Goal: Information Seeking & Learning: Stay updated

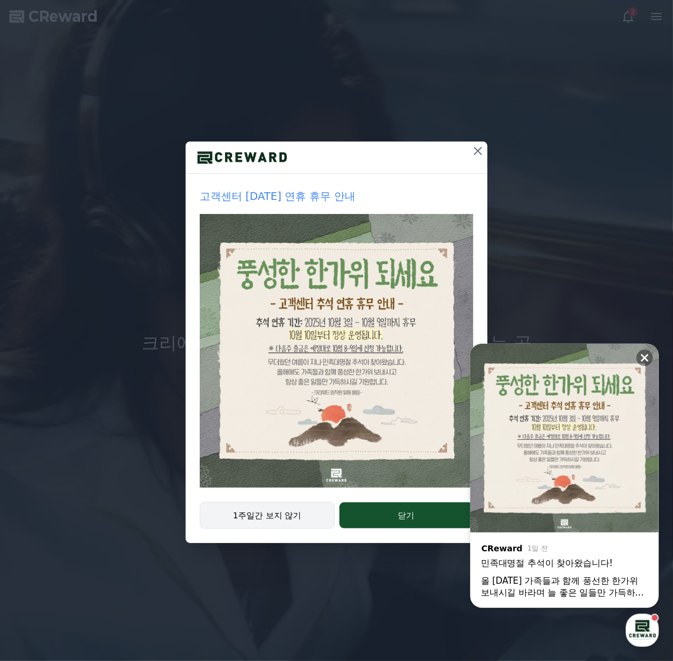
click at [294, 511] on button "1주일간 보지 않기" at bounding box center [267, 515] width 135 height 27
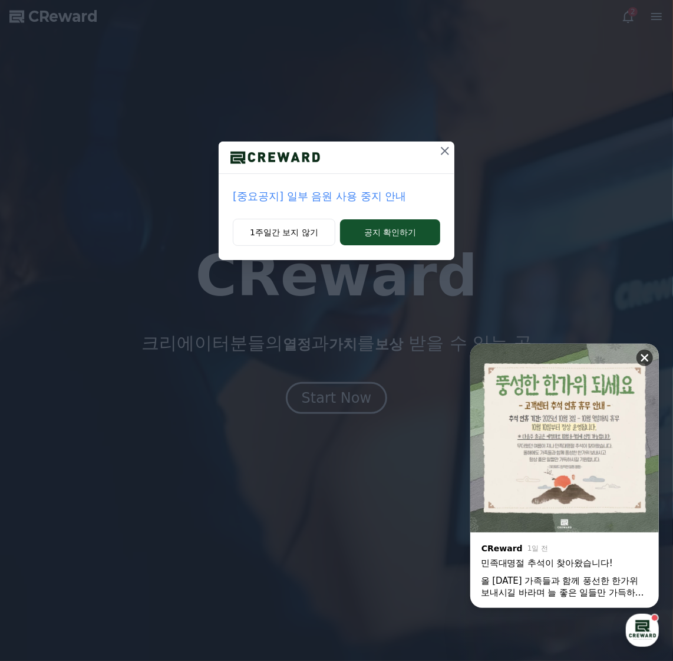
click at [646, 353] on icon at bounding box center [645, 358] width 12 height 12
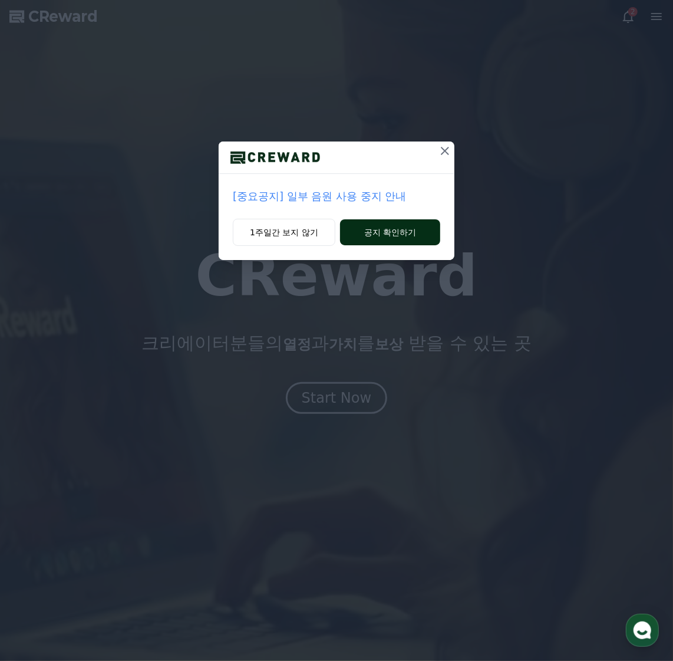
click at [376, 232] on button "공지 확인하기" at bounding box center [390, 232] width 100 height 26
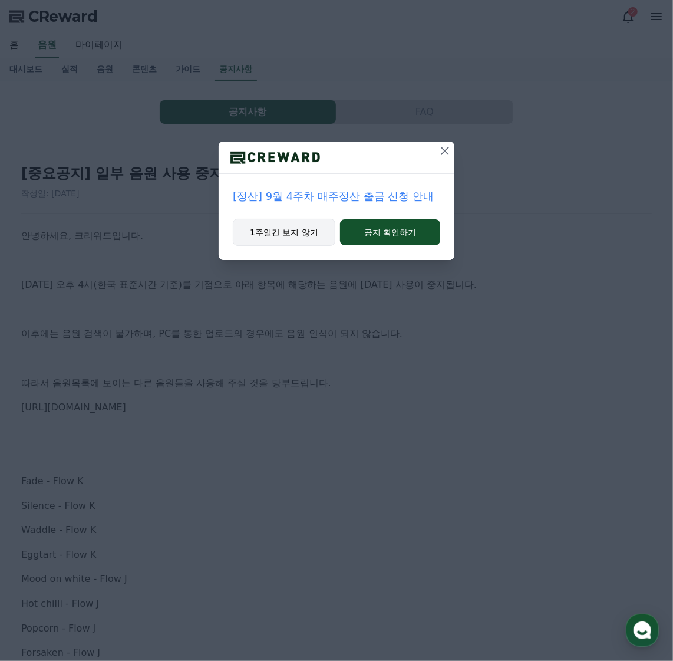
click at [291, 233] on button "1주일간 보지 않기" at bounding box center [284, 232] width 103 height 27
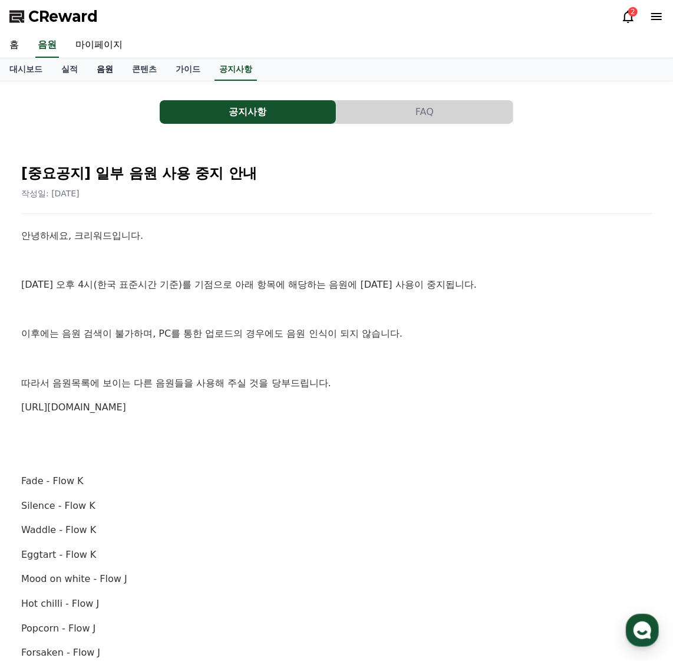
click at [99, 68] on link "음원" at bounding box center [104, 69] width 35 height 22
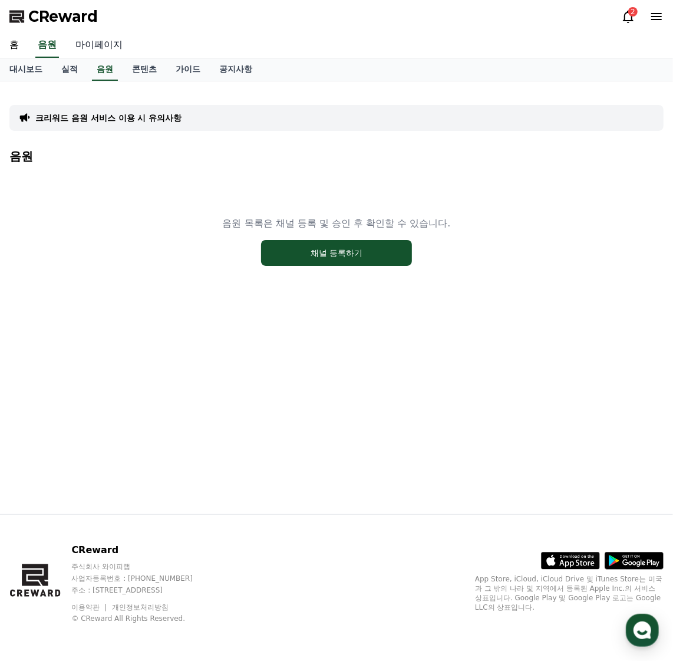
click at [91, 45] on link "마이페이지" at bounding box center [99, 45] width 66 height 25
select select "**********"
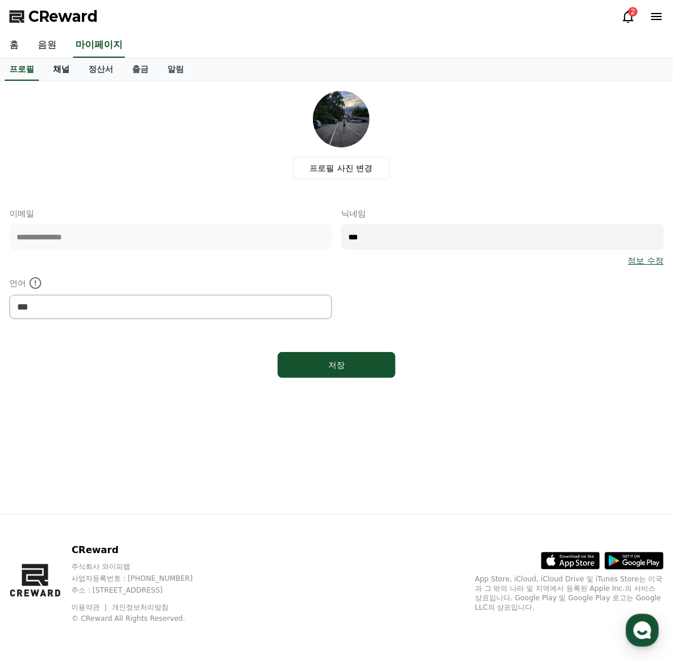
click at [60, 68] on link "채널" at bounding box center [61, 69] width 35 height 22
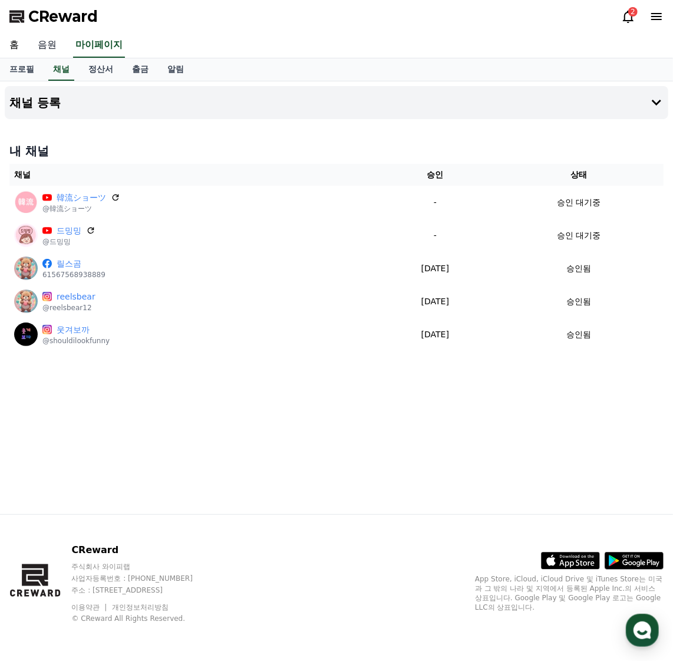
click at [52, 47] on link "음원" at bounding box center [47, 45] width 38 height 25
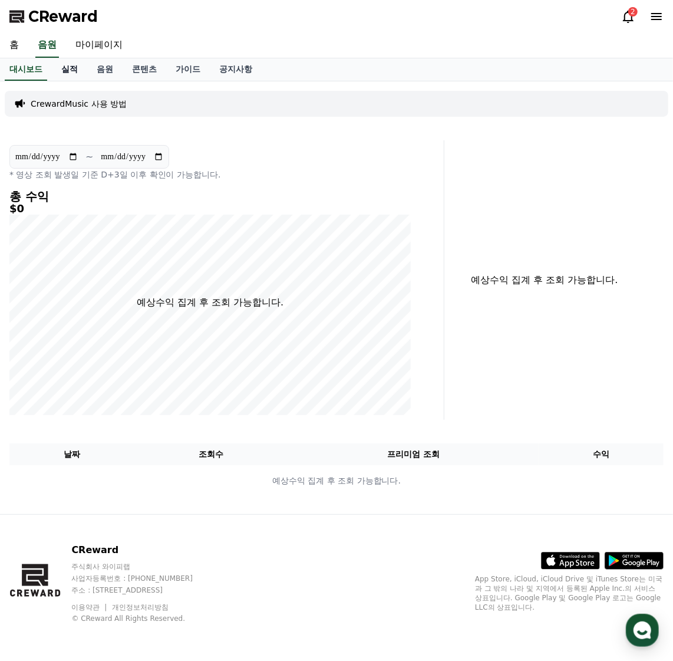
click at [70, 70] on link "실적" at bounding box center [69, 69] width 35 height 22
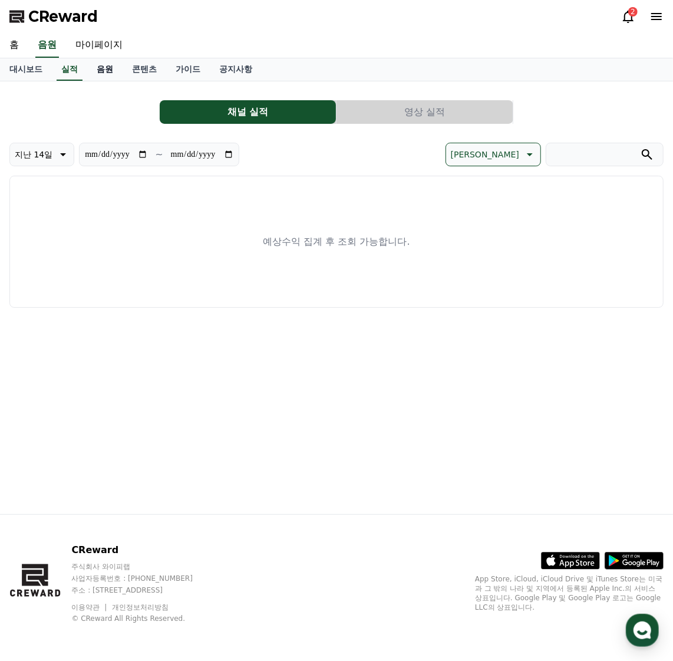
click at [100, 69] on link "음원" at bounding box center [104, 69] width 35 height 22
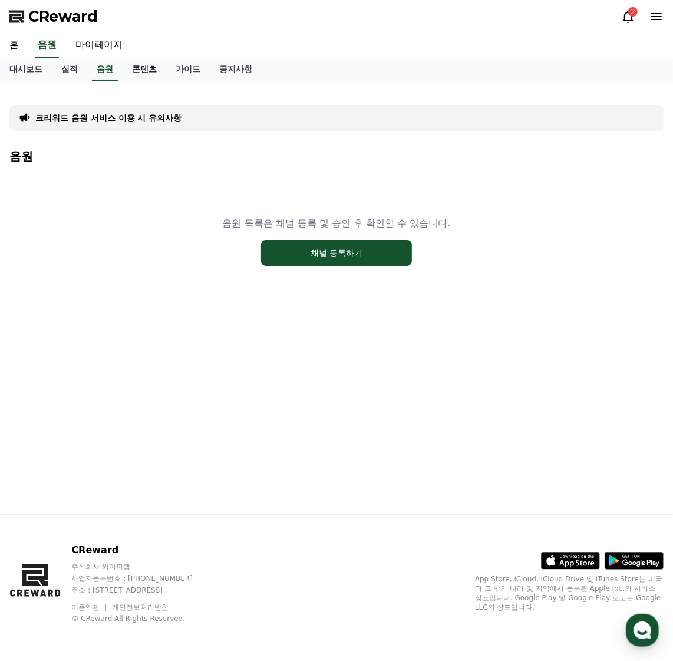
click at [140, 70] on link "콘텐츠" at bounding box center [145, 69] width 44 height 22
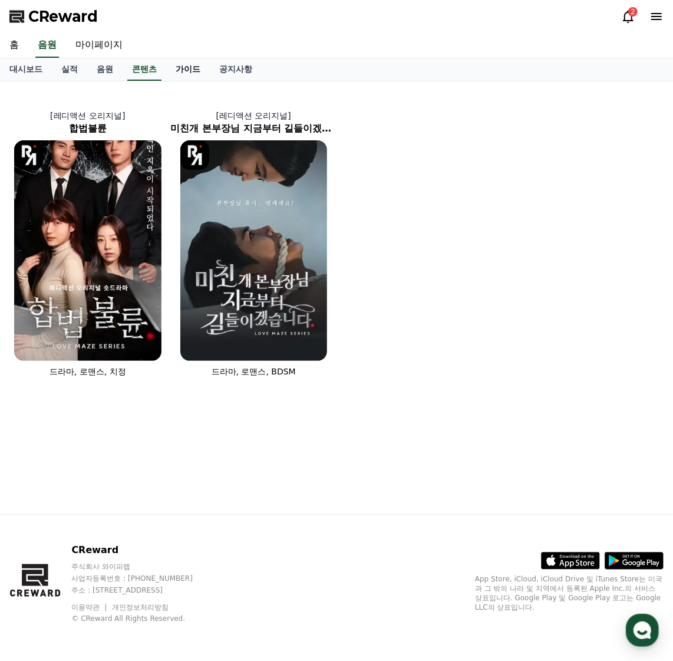
click at [205, 68] on link "가이드" at bounding box center [188, 69] width 44 height 22
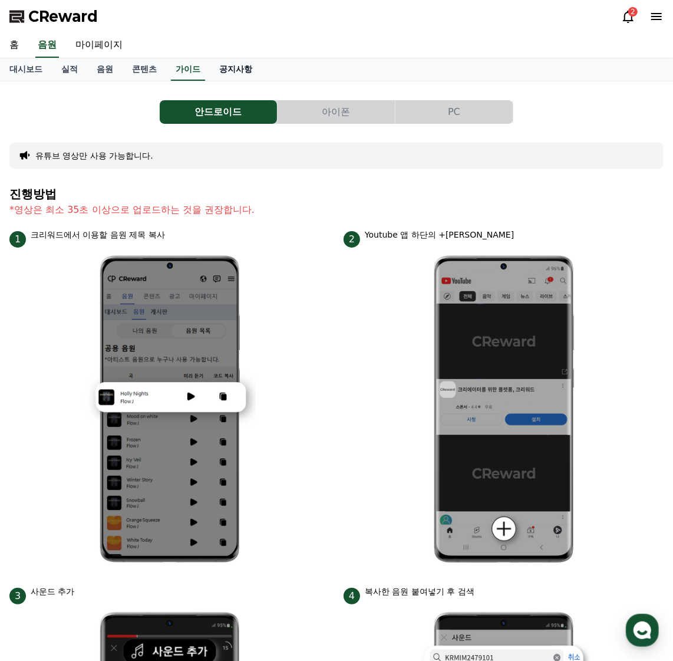
click at [241, 69] on link "공지사항" at bounding box center [236, 69] width 52 height 22
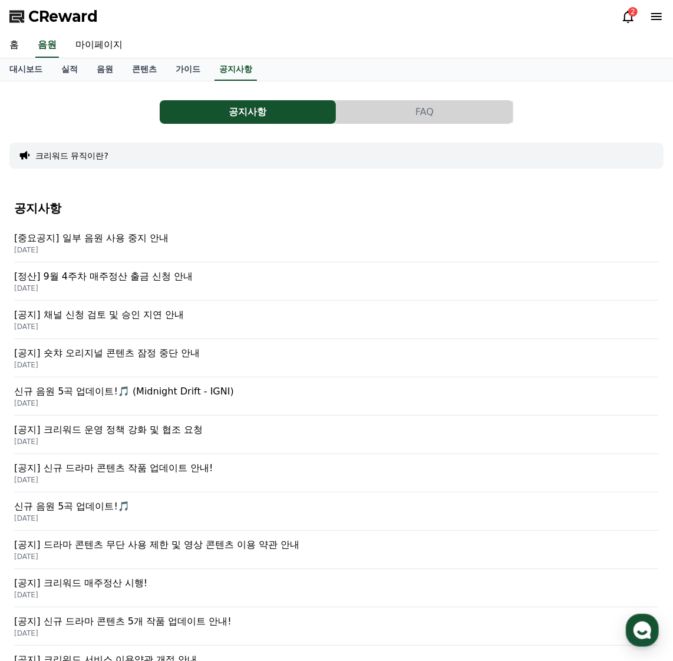
click at [121, 236] on p "[중요공지] 일부 음원 사용 중지 안내" at bounding box center [336, 238] width 645 height 14
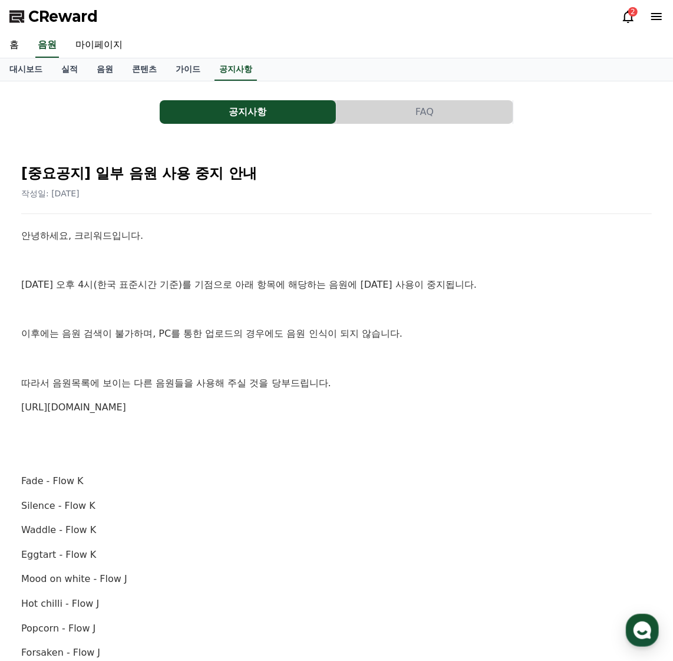
drag, startPoint x: 442, startPoint y: 224, endPoint x: 446, endPoint y: 206, distance: 18.7
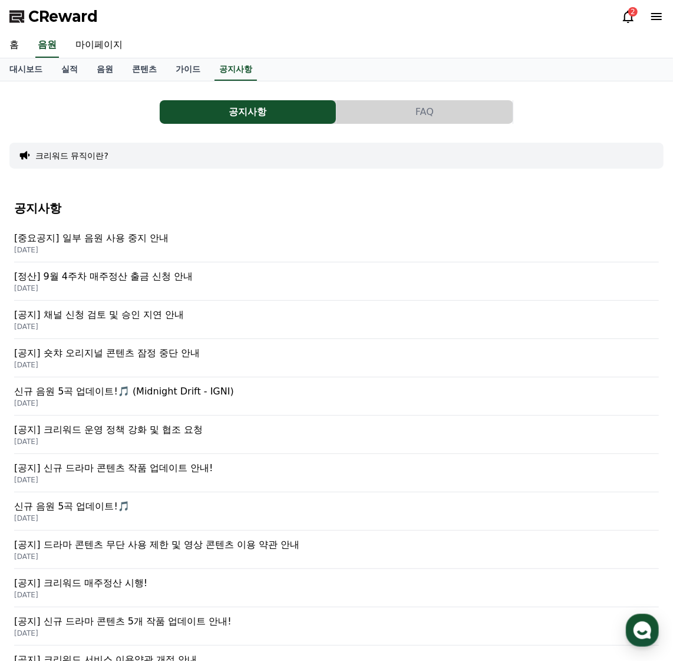
drag, startPoint x: 429, startPoint y: 213, endPoint x: 439, endPoint y: 201, distance: 15.9
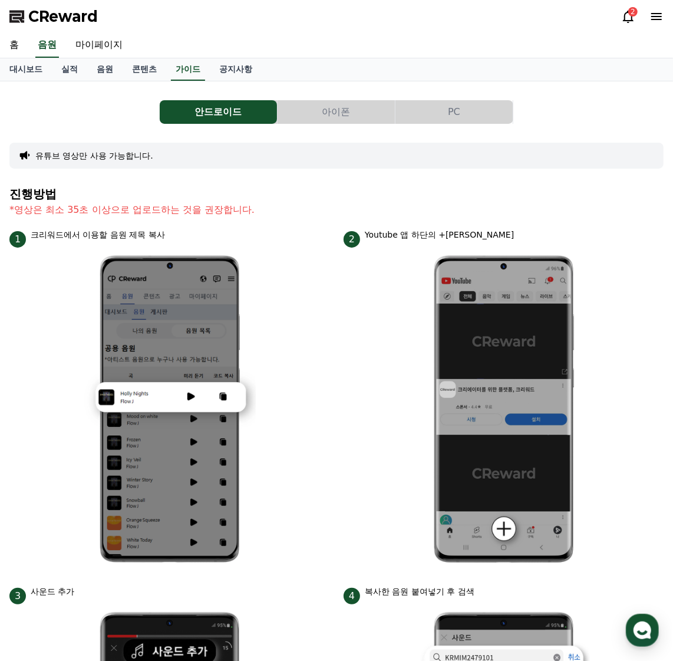
click at [624, 11] on icon at bounding box center [628, 16] width 14 height 14
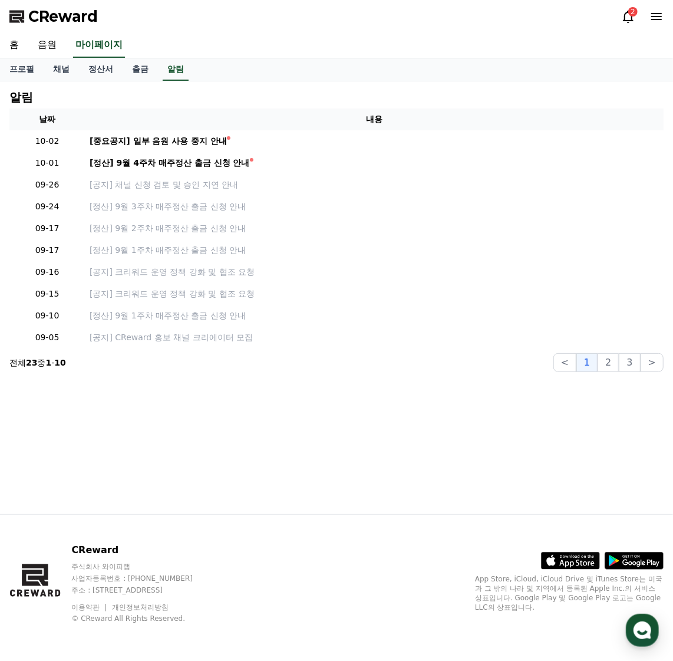
click at [626, 11] on icon at bounding box center [628, 16] width 14 height 14
